Goal: Task Accomplishment & Management: Manage account settings

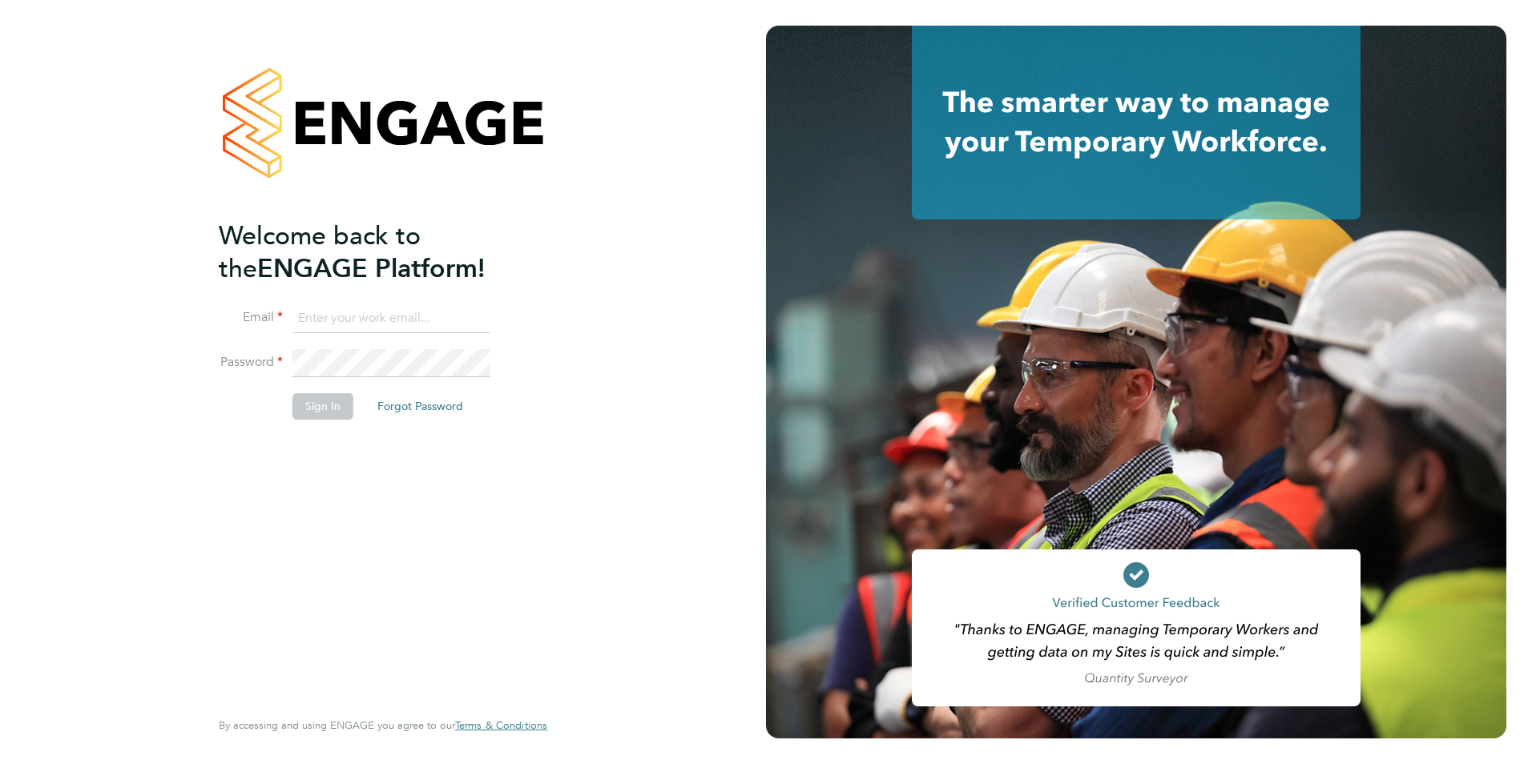
type input "[PERSON_NAME][EMAIL_ADDRESS][DOMAIN_NAME]"
click at [487, 478] on div "Welcome back to the ENGAGE Platform! Email [PERSON_NAME][EMAIL_ADDRESS][DOMAIN_…" at bounding box center [375, 463] width 313 height 486
click at [346, 412] on button "Sign In" at bounding box center [322, 406] width 61 height 26
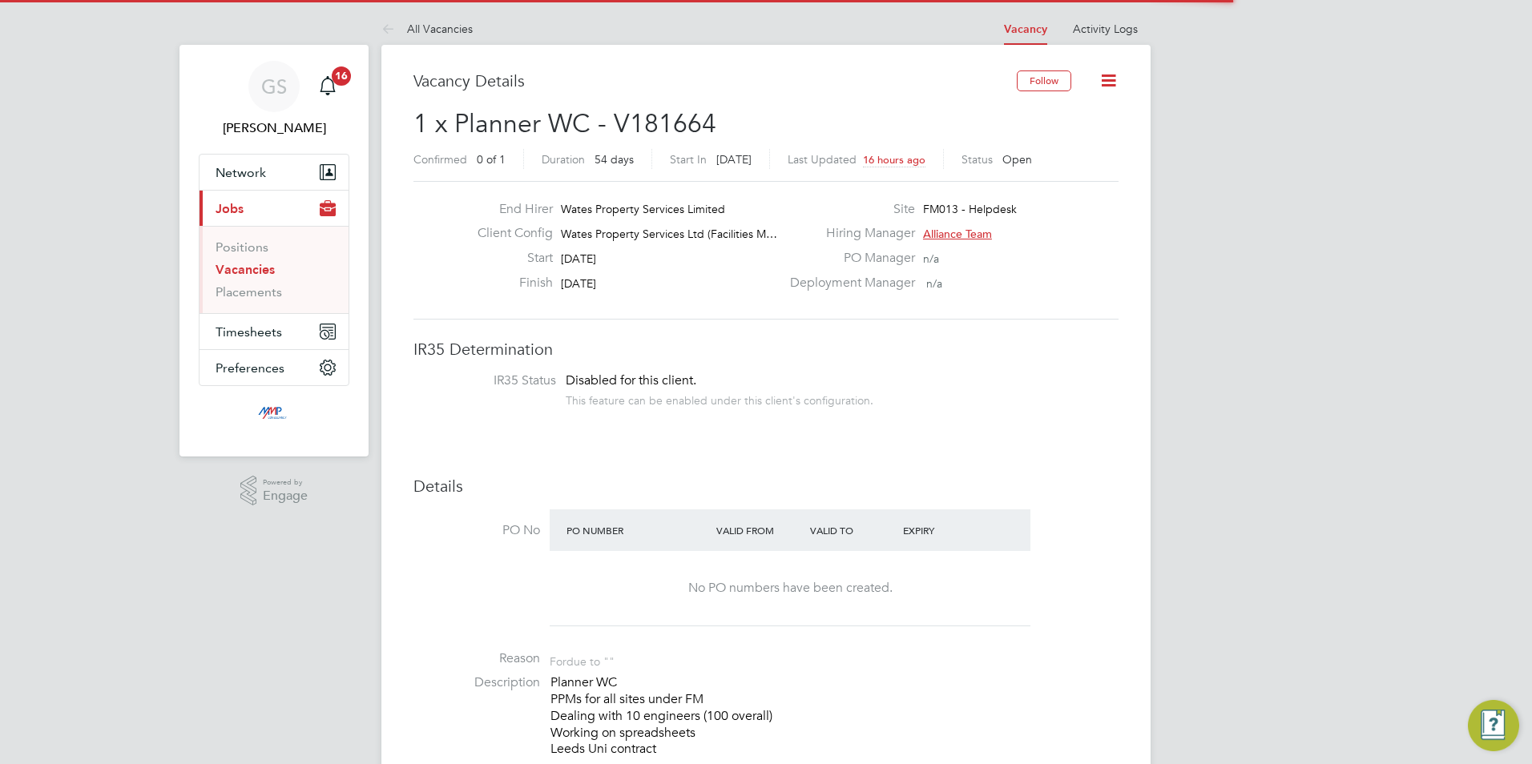
scroll to position [47, 112]
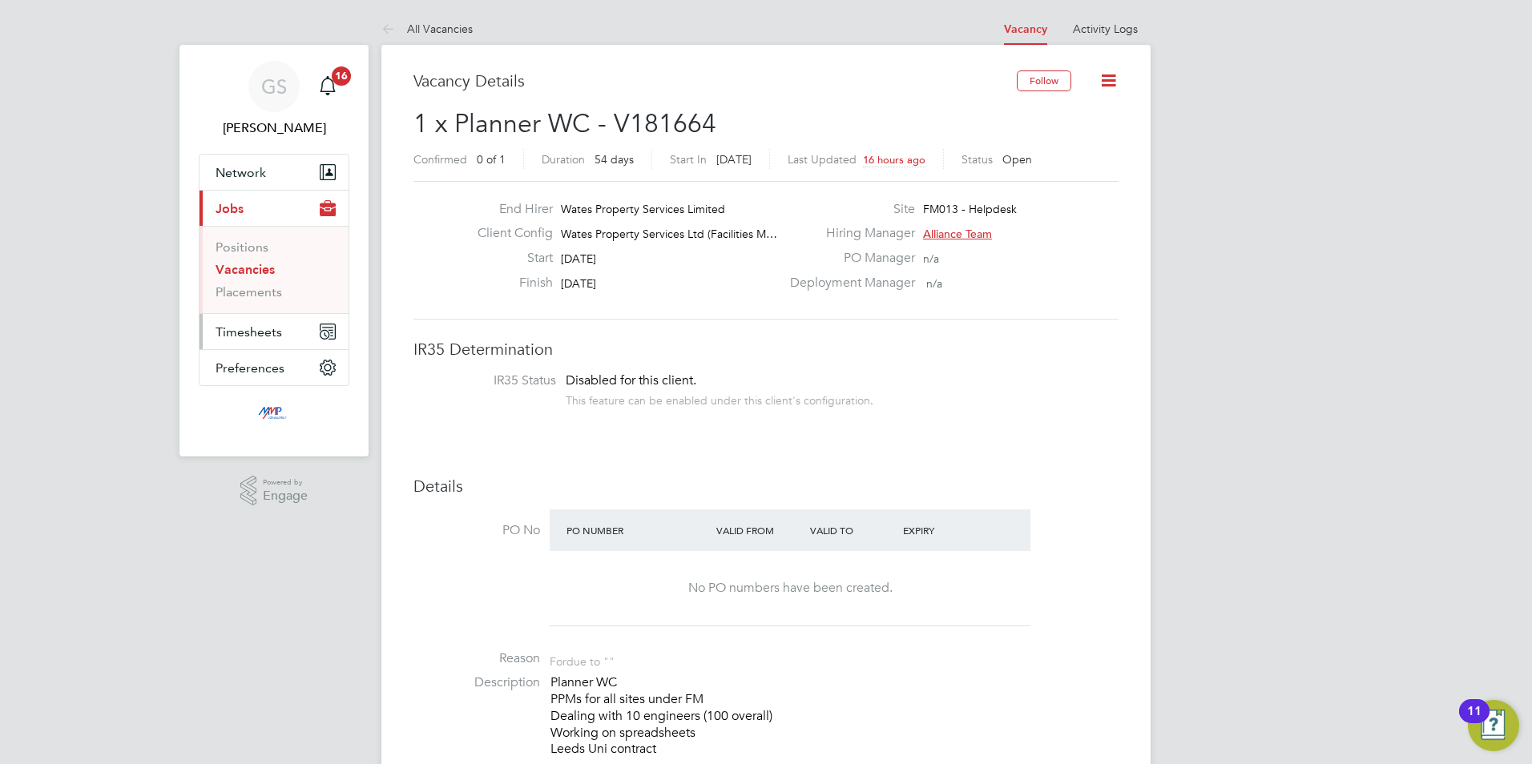
click at [272, 341] on button "Timesheets" at bounding box center [274, 331] width 149 height 35
click at [267, 285] on link "Timesheets" at bounding box center [249, 283] width 67 height 15
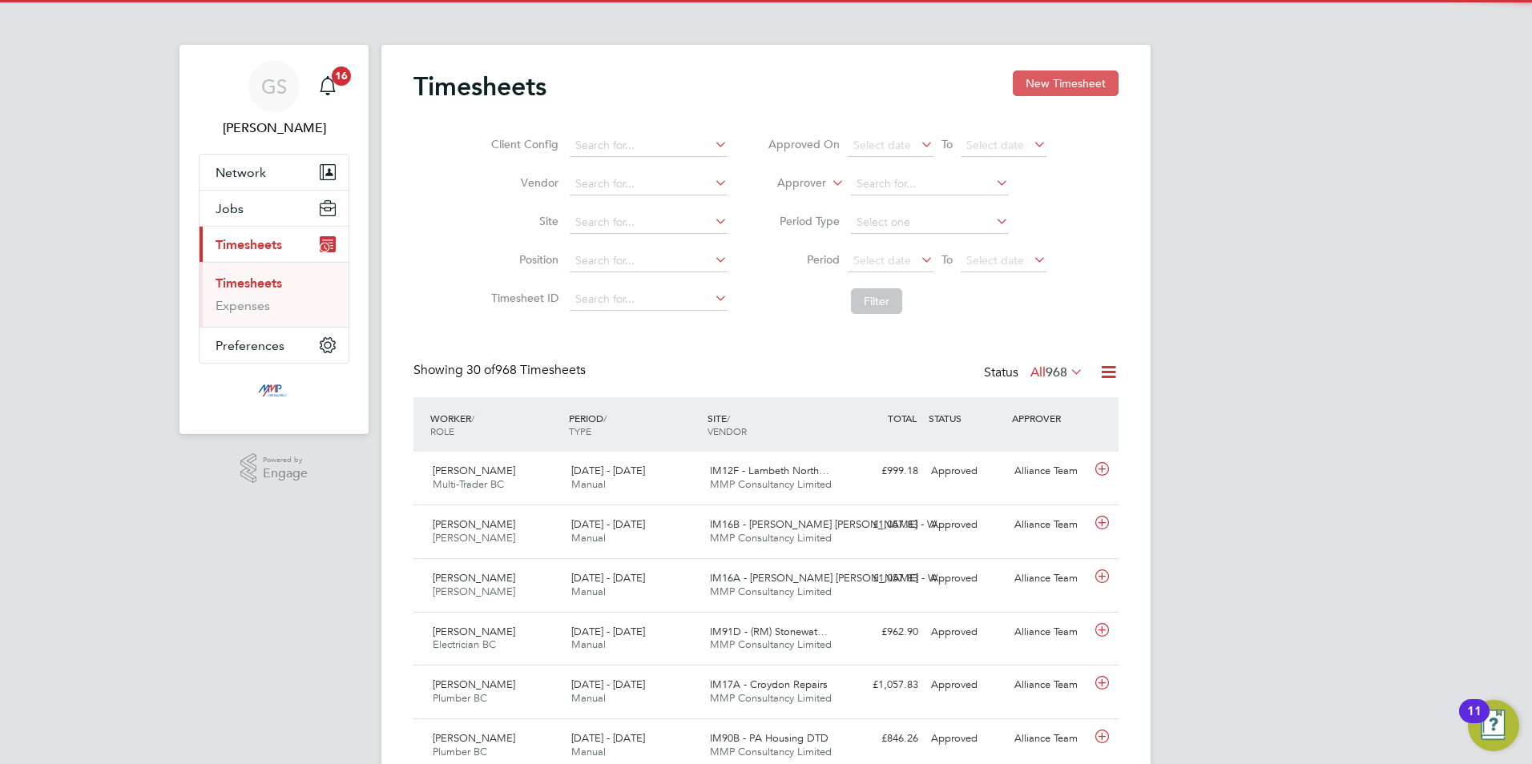
click at [1025, 88] on button "New Timesheet" at bounding box center [1066, 84] width 106 height 26
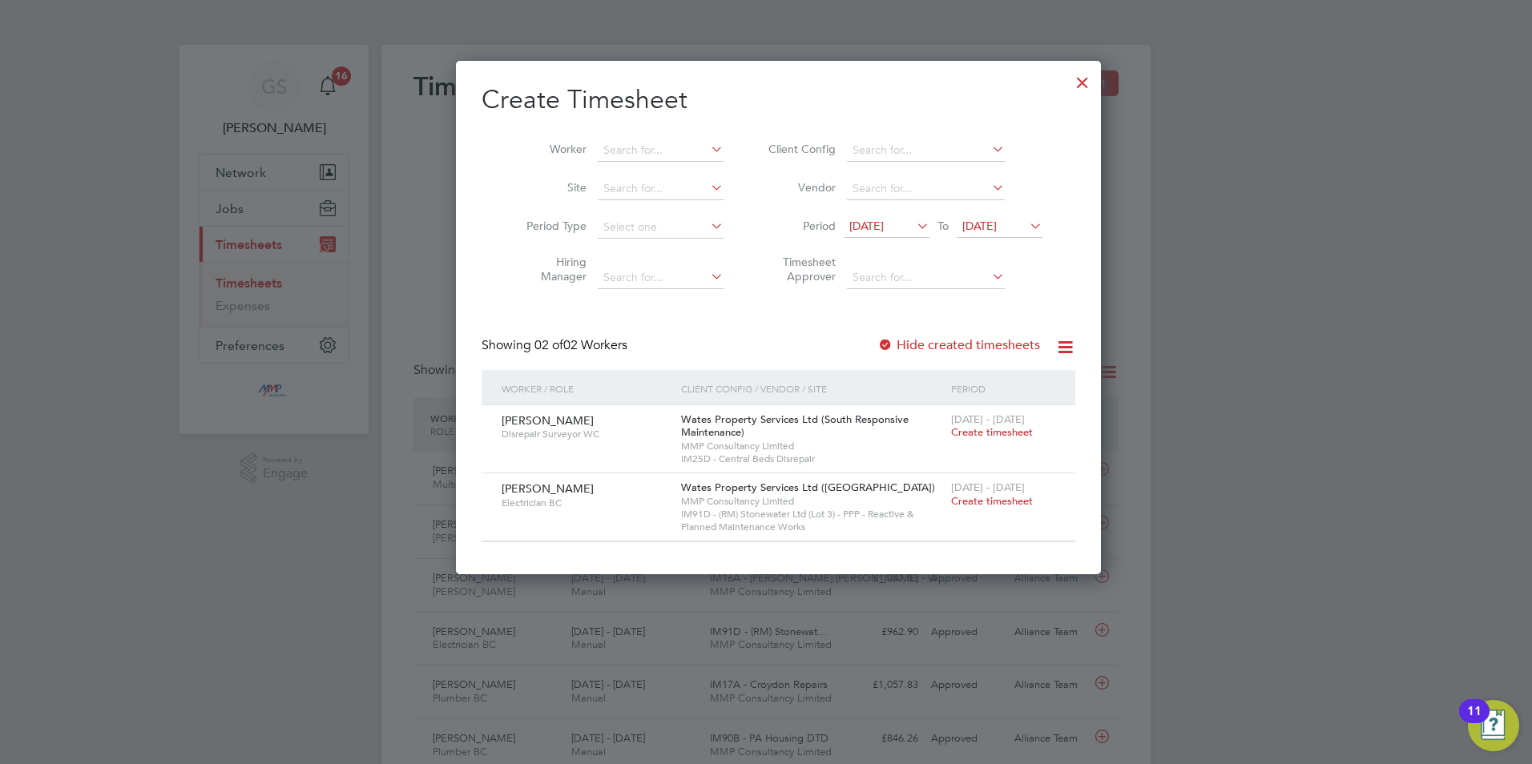
click at [1068, 76] on div at bounding box center [1082, 78] width 29 height 29
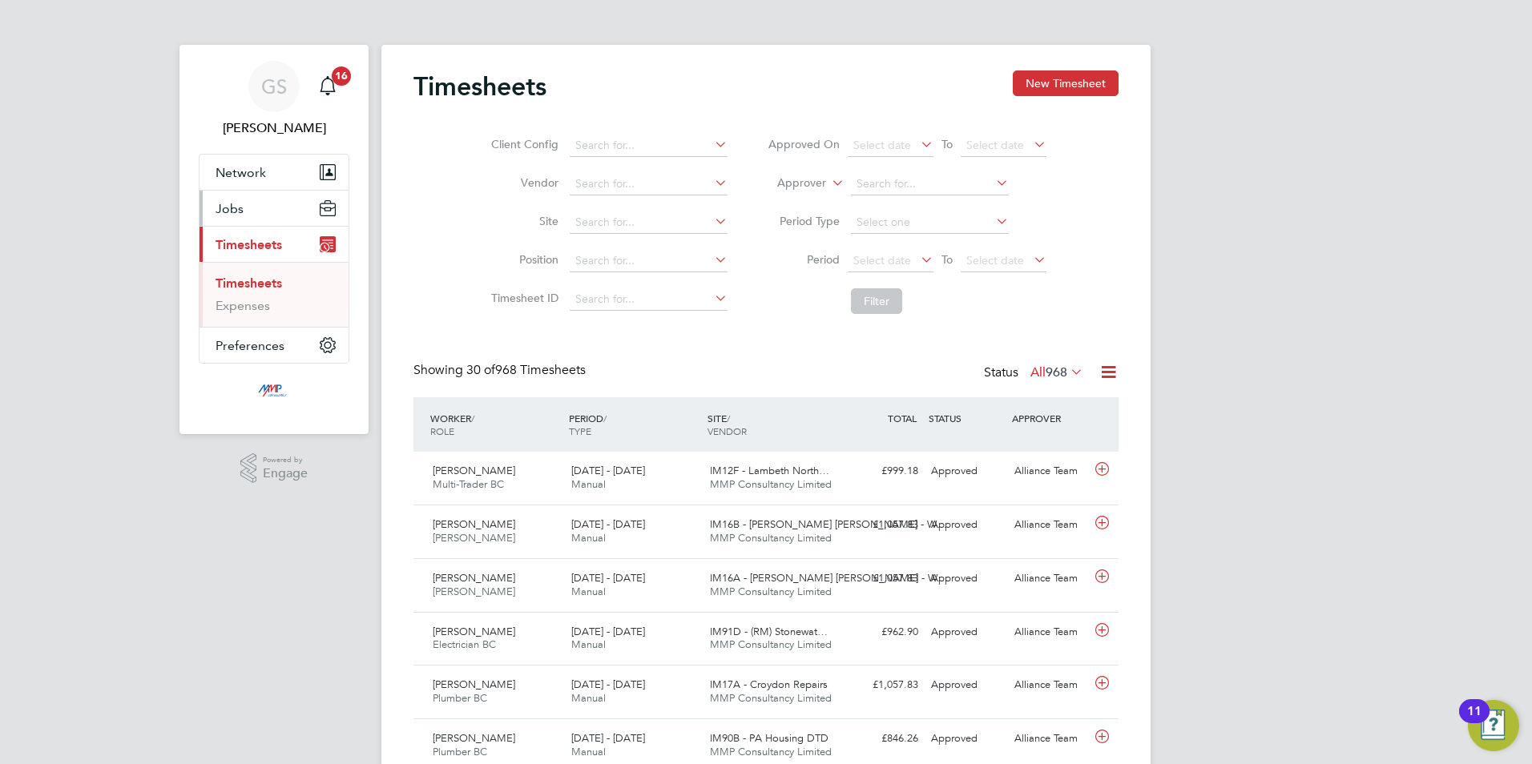
click at [259, 215] on button "Jobs" at bounding box center [274, 208] width 149 height 35
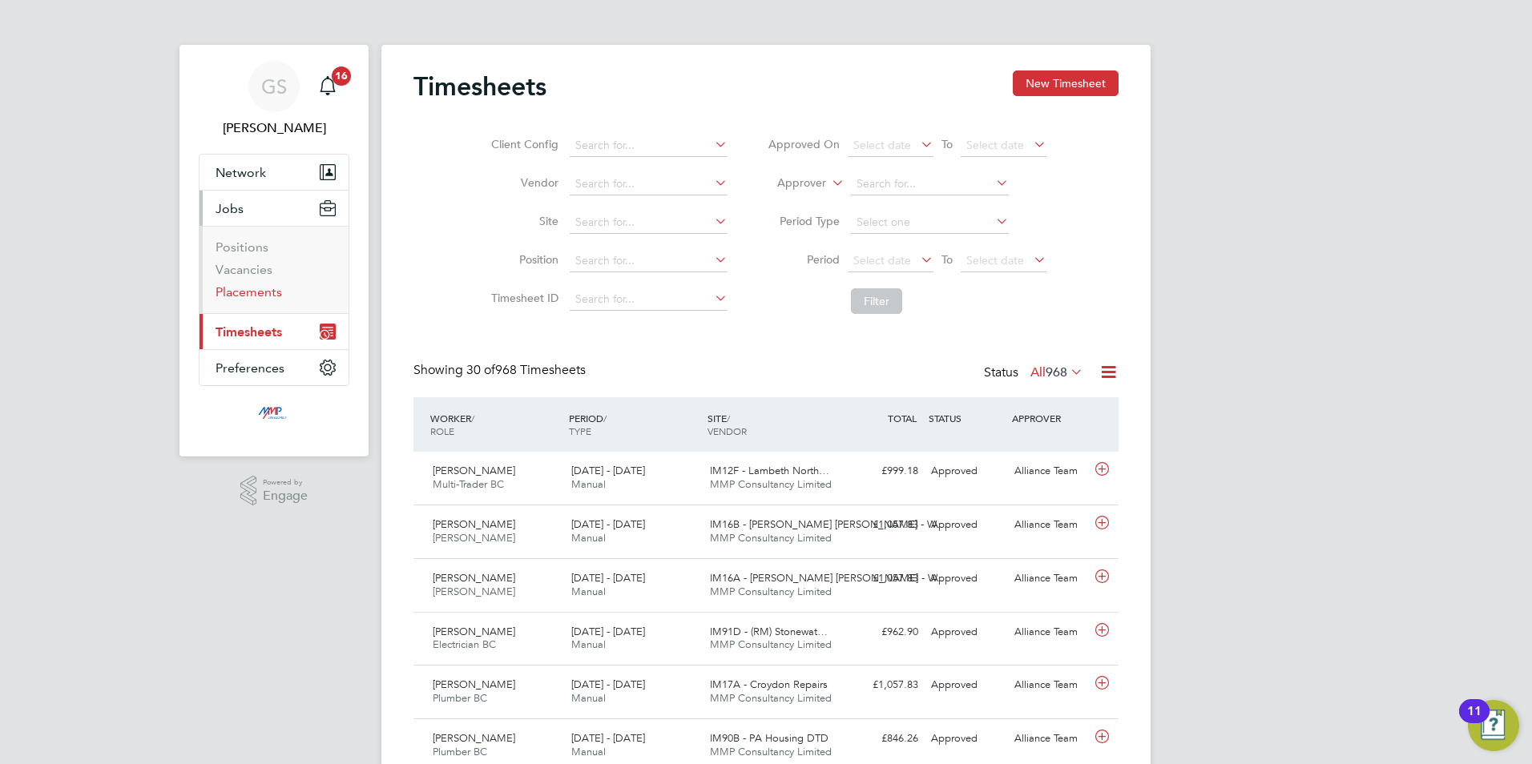
click at [250, 296] on link "Placements" at bounding box center [249, 291] width 67 height 15
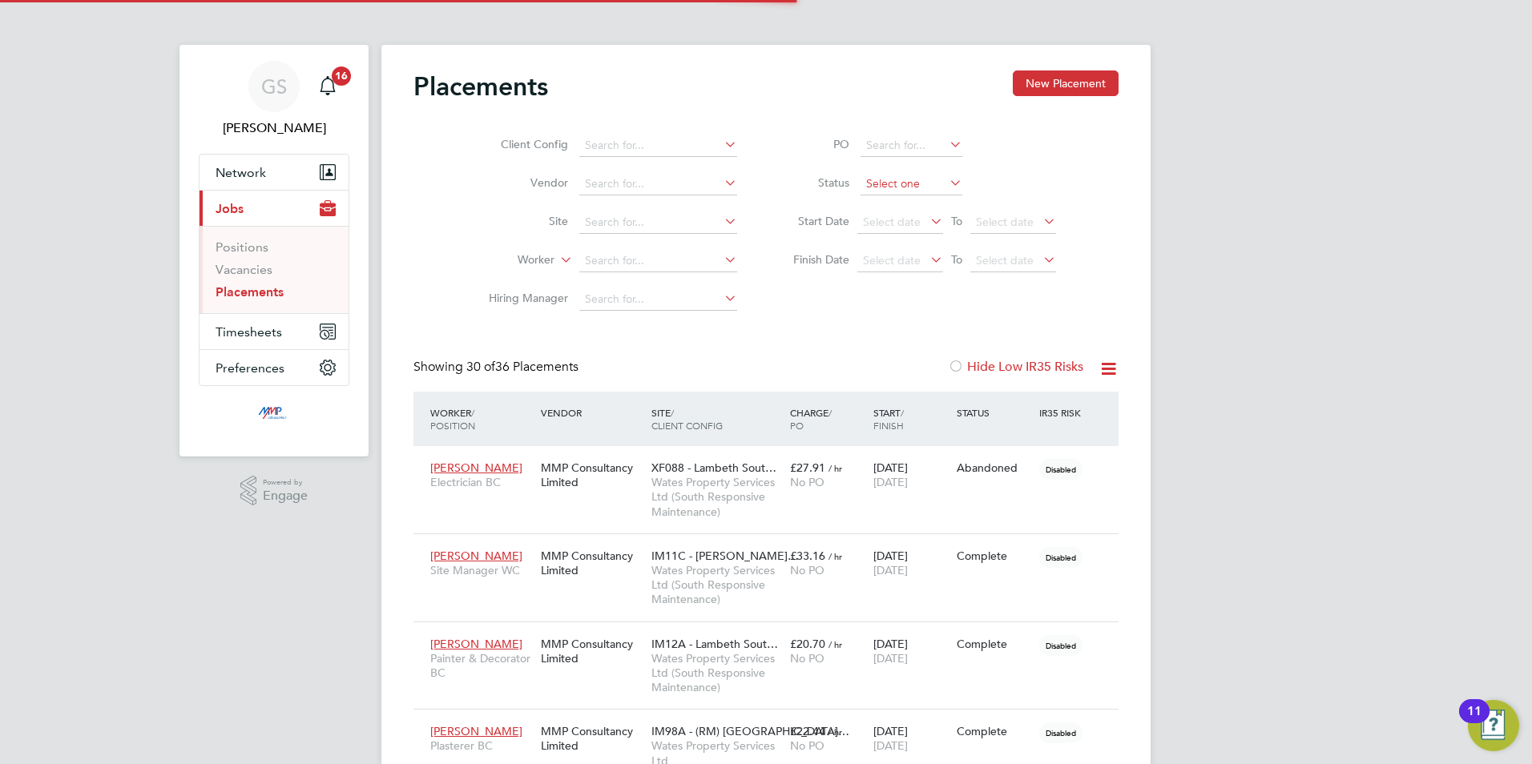
click at [874, 184] on input at bounding box center [912, 184] width 102 height 22
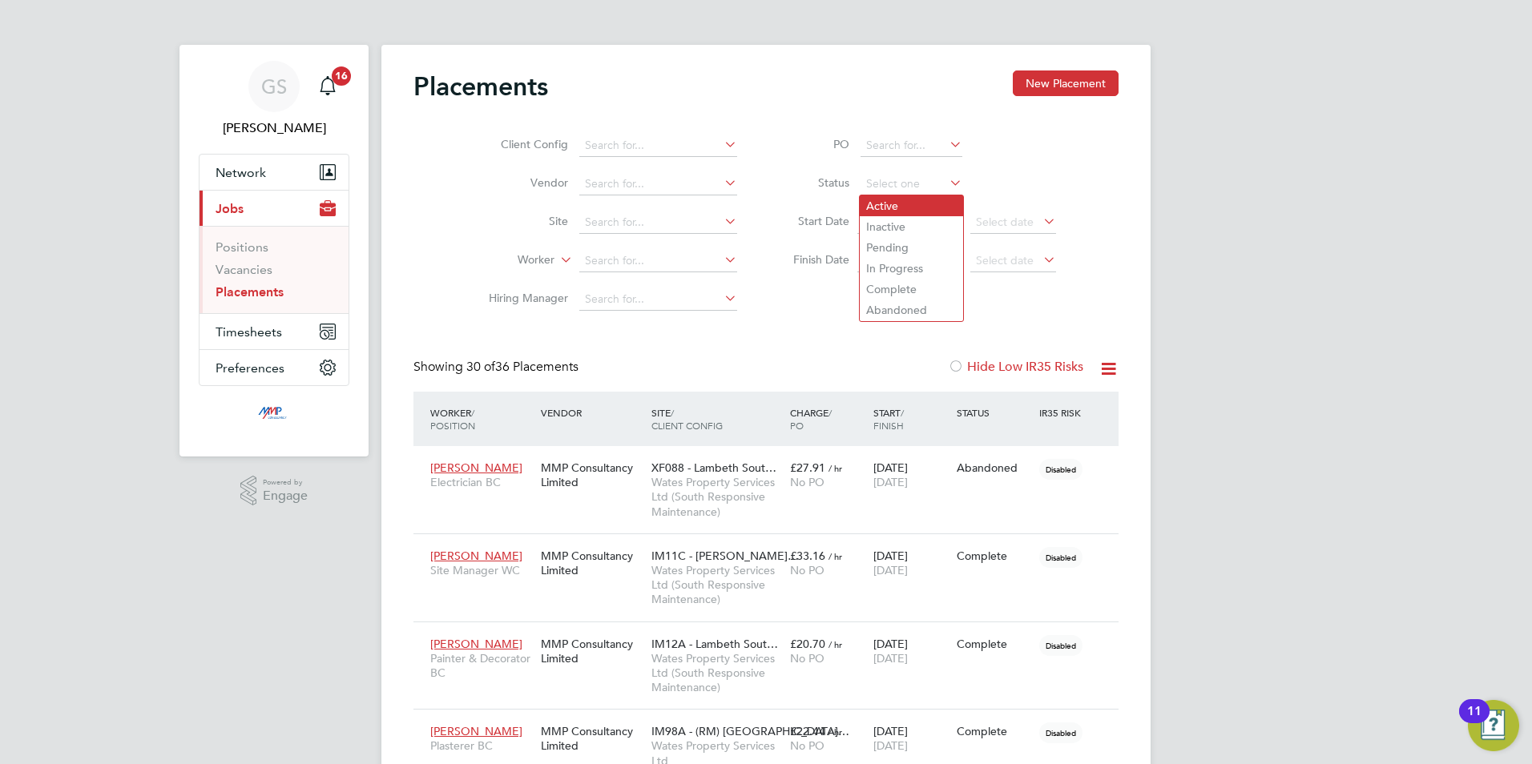
click at [878, 197] on li "Active" at bounding box center [911, 206] width 103 height 21
type input "Active"
